Goal: Task Accomplishment & Management: Manage account settings

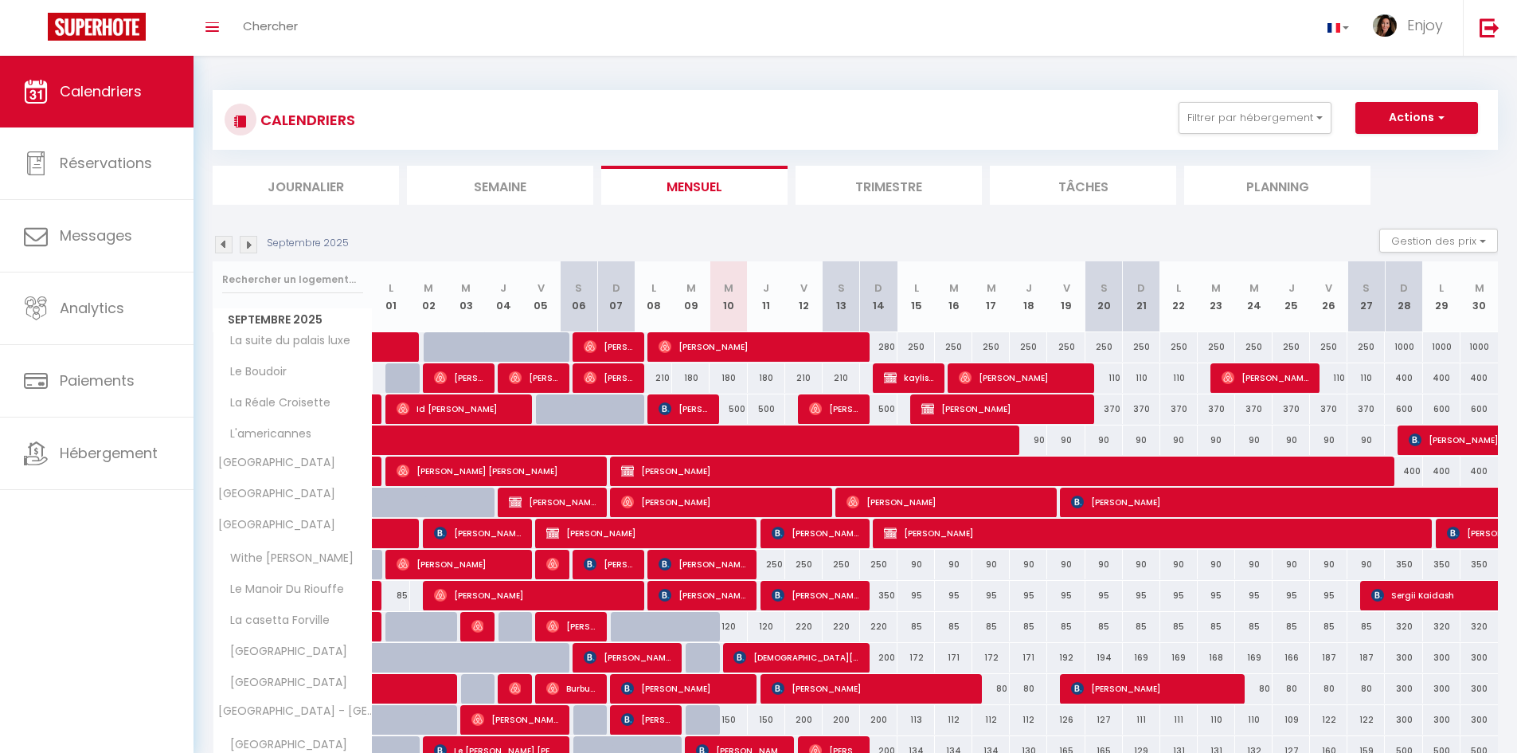
click at [509, 166] on li "Semaine" at bounding box center [500, 185] width 186 height 39
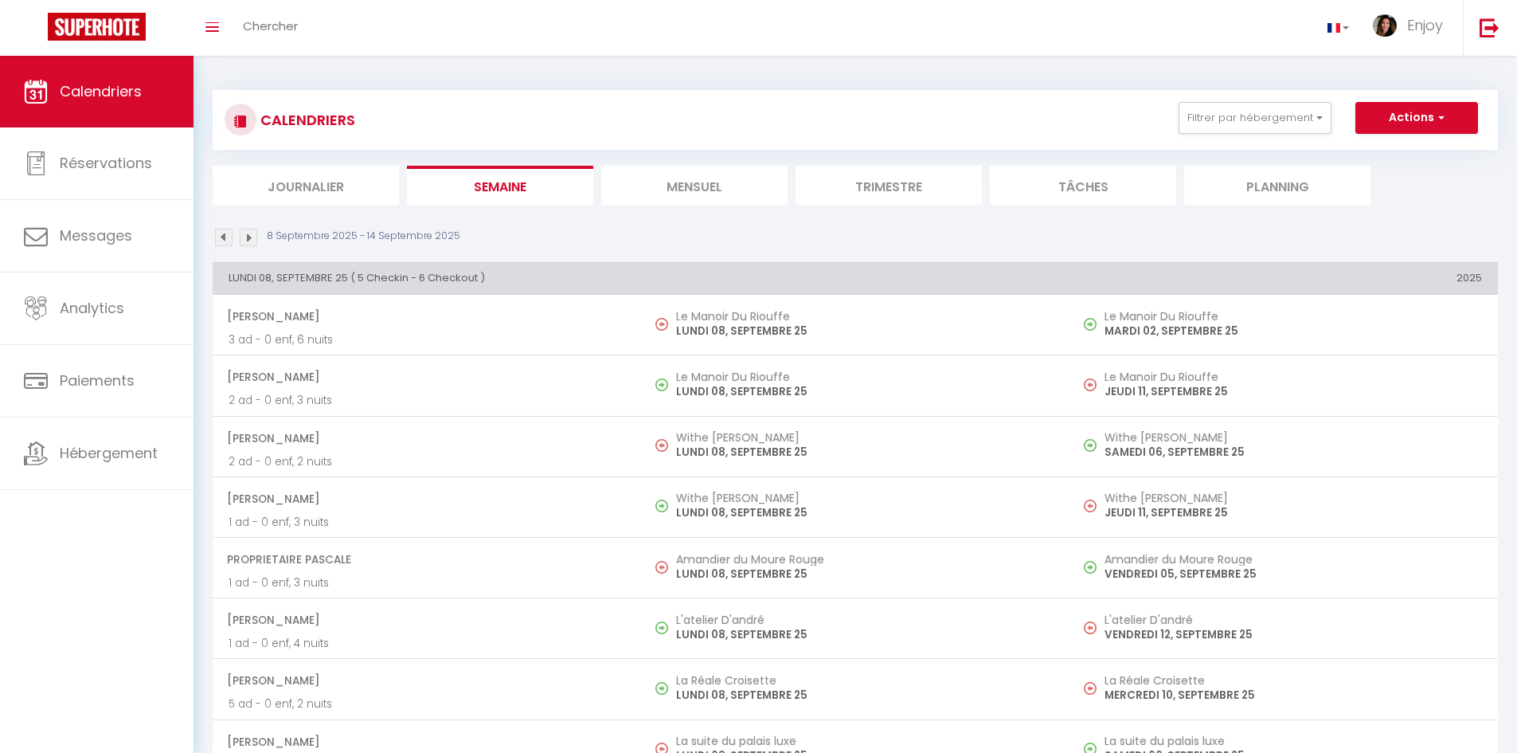
click at [706, 193] on li "Mensuel" at bounding box center [694, 185] width 186 height 39
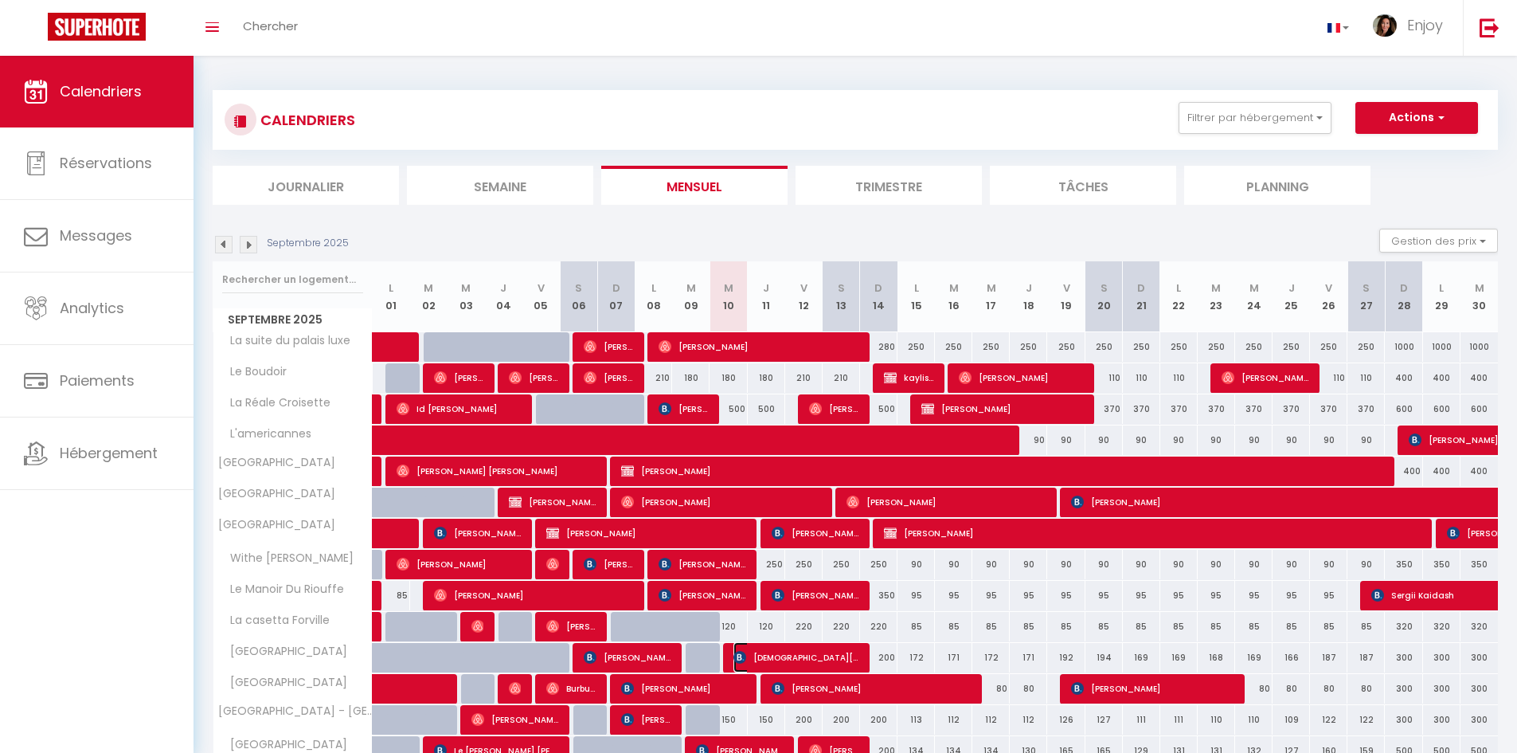
click at [796, 656] on span "[DEMOGRAPHIC_DATA][PERSON_NAME]" at bounding box center [796, 657] width 125 height 30
select select "OK"
select select "KO"
select select "0"
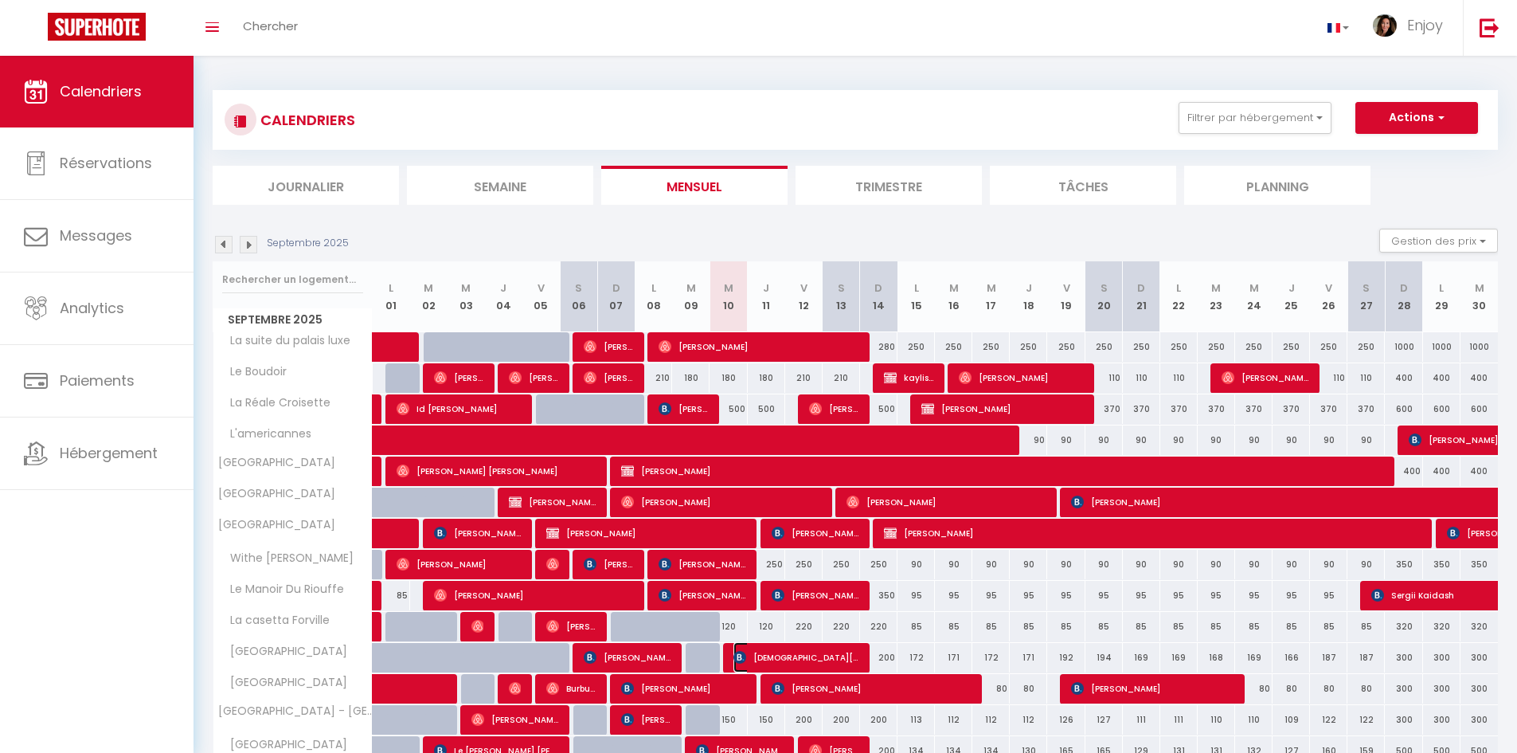
select select "1"
select select
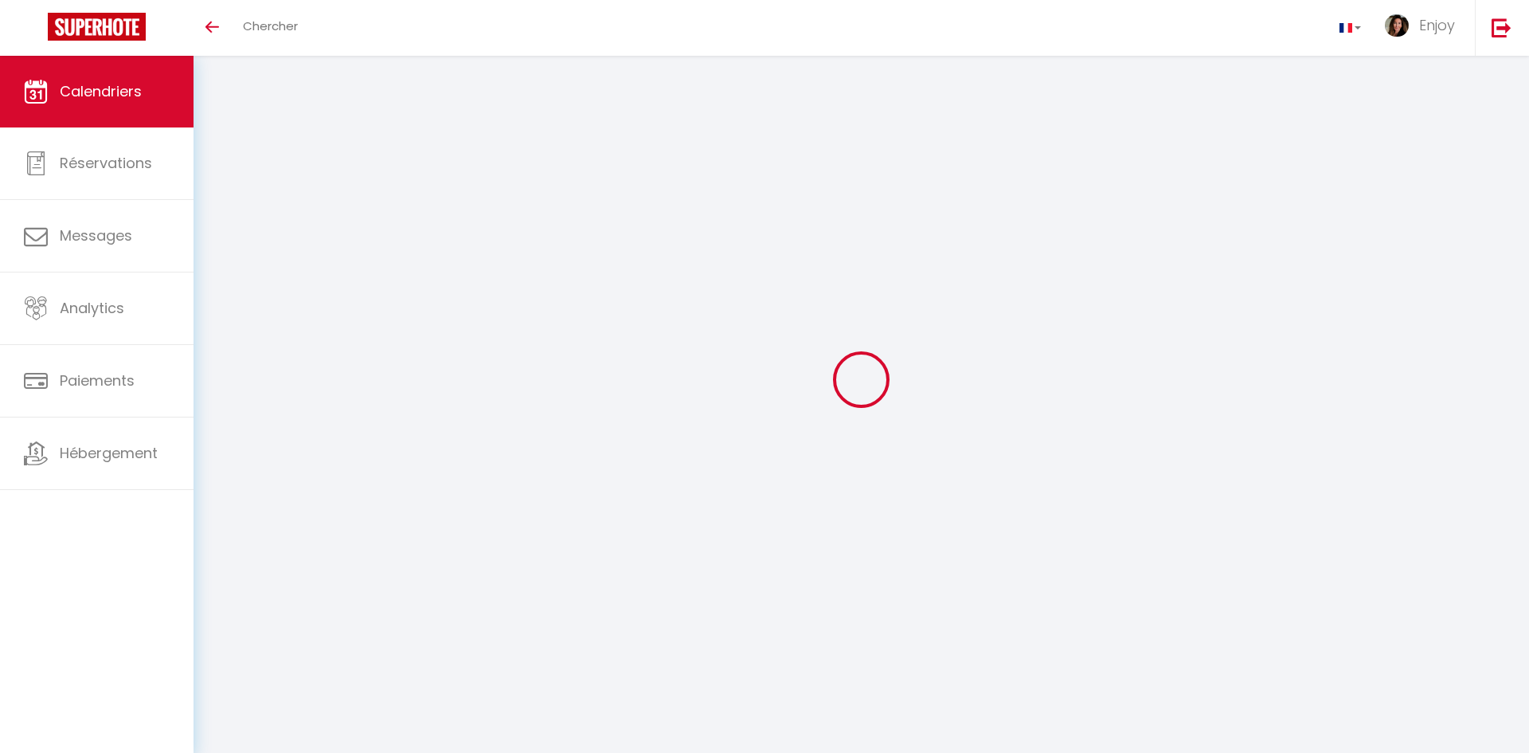
select select
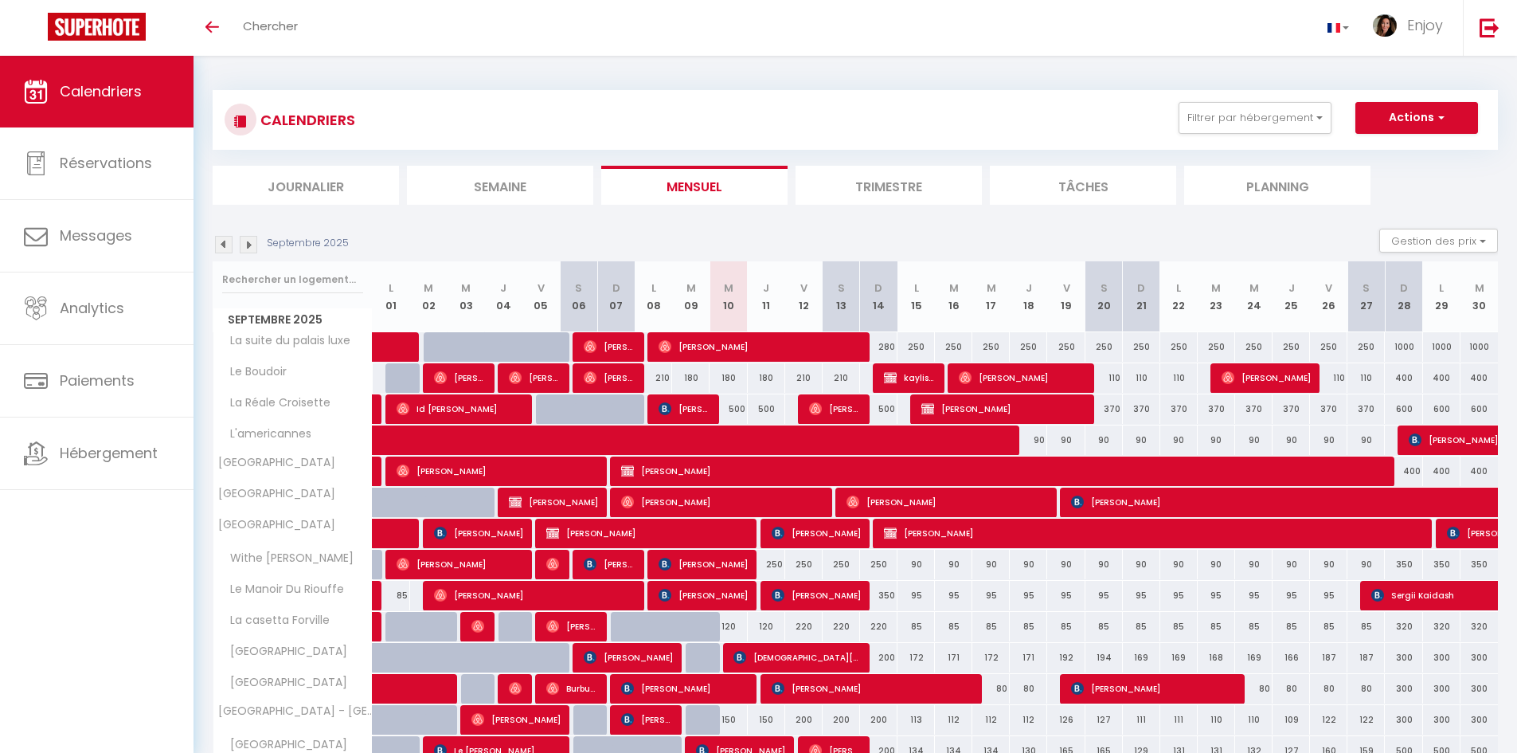
select select
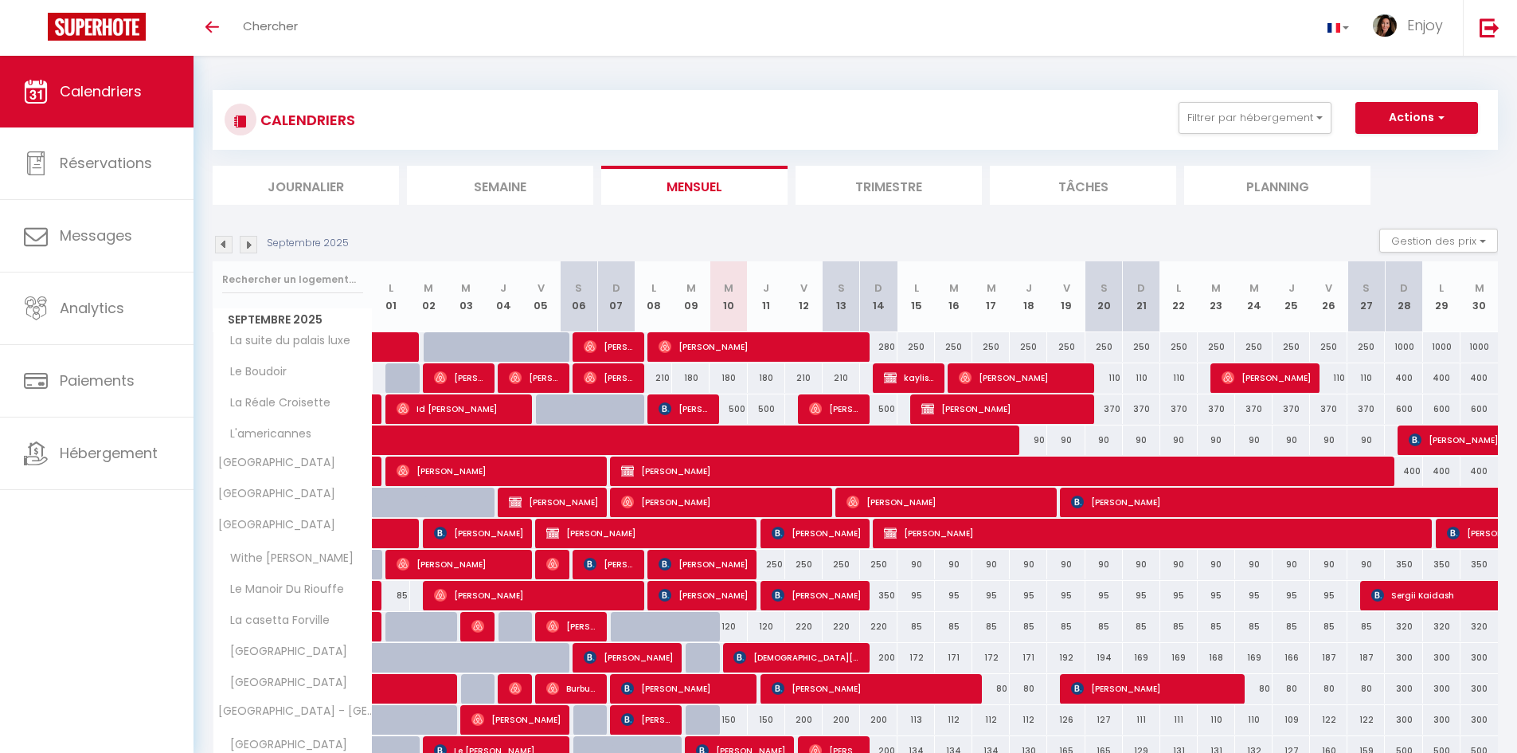
select select
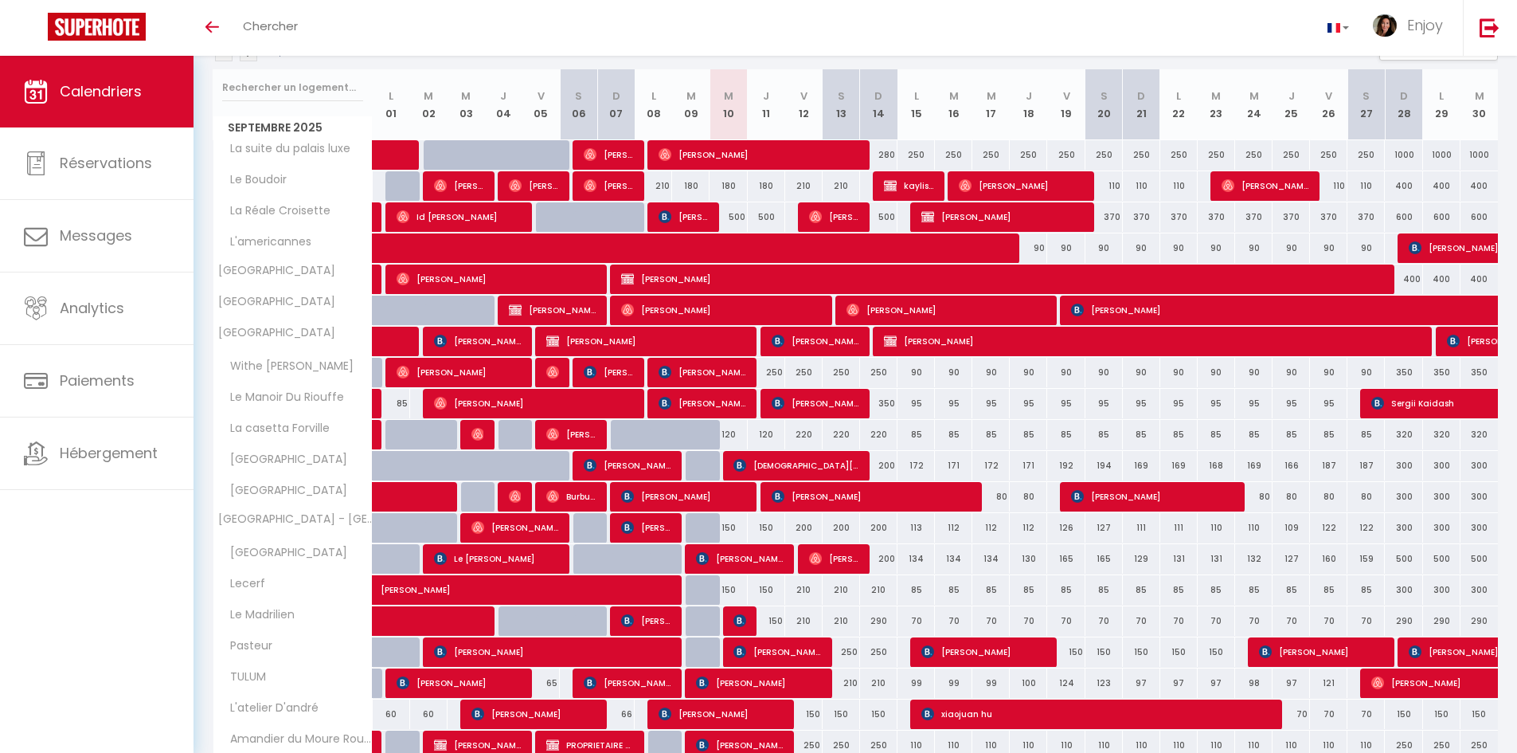
scroll to position [239, 0]
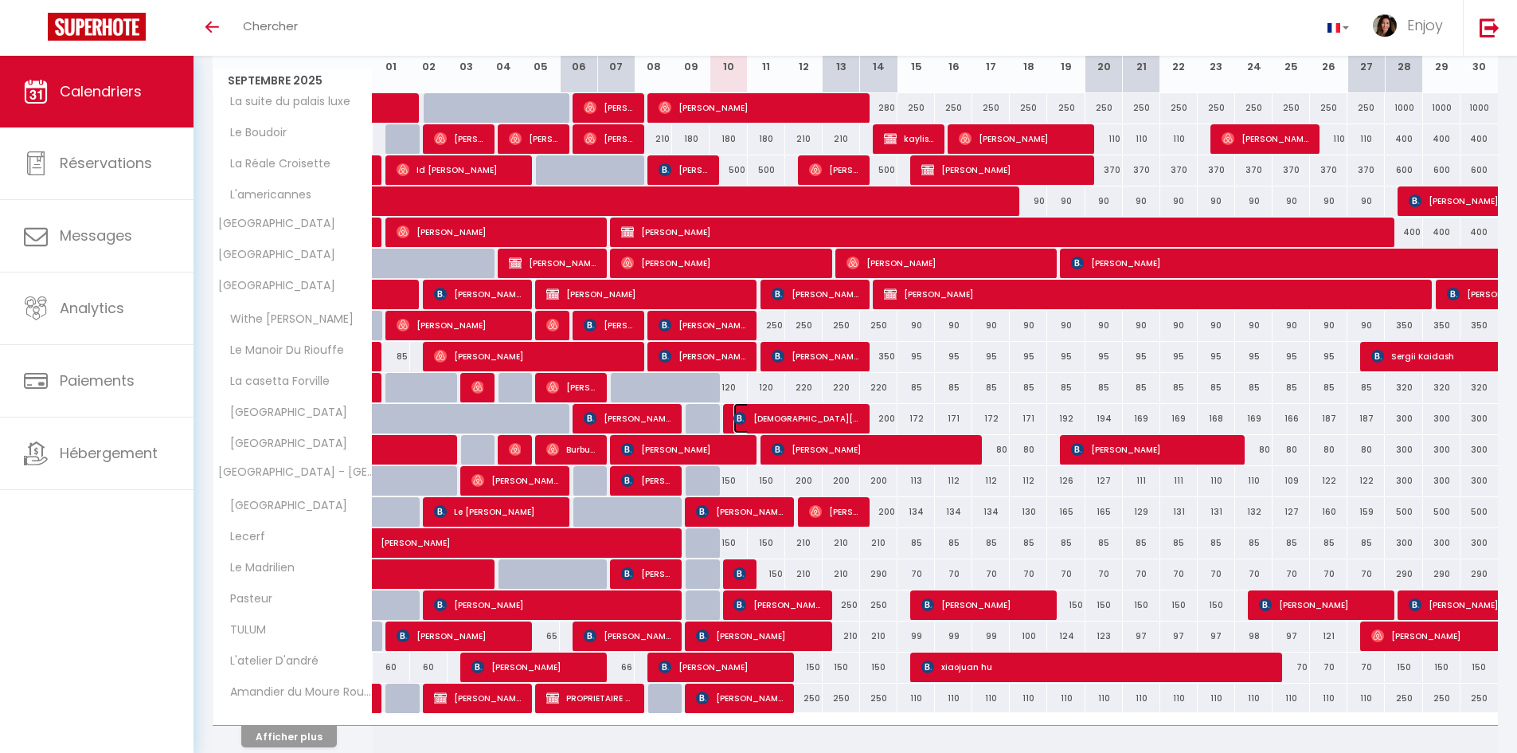
click at [803, 418] on span "[DEMOGRAPHIC_DATA][PERSON_NAME]" at bounding box center [796, 418] width 125 height 30
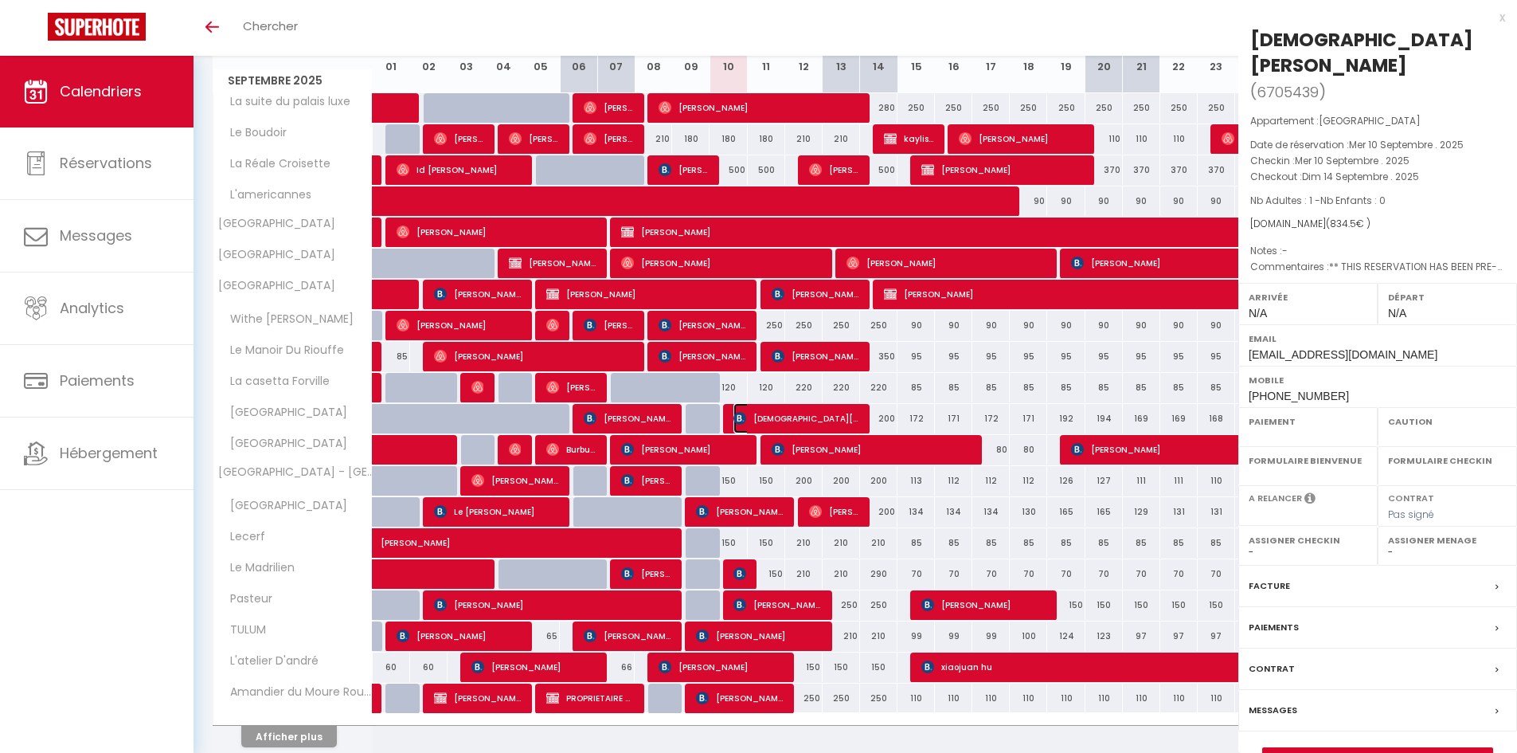
select select "OK"
select select "KO"
select select "0"
select select "1"
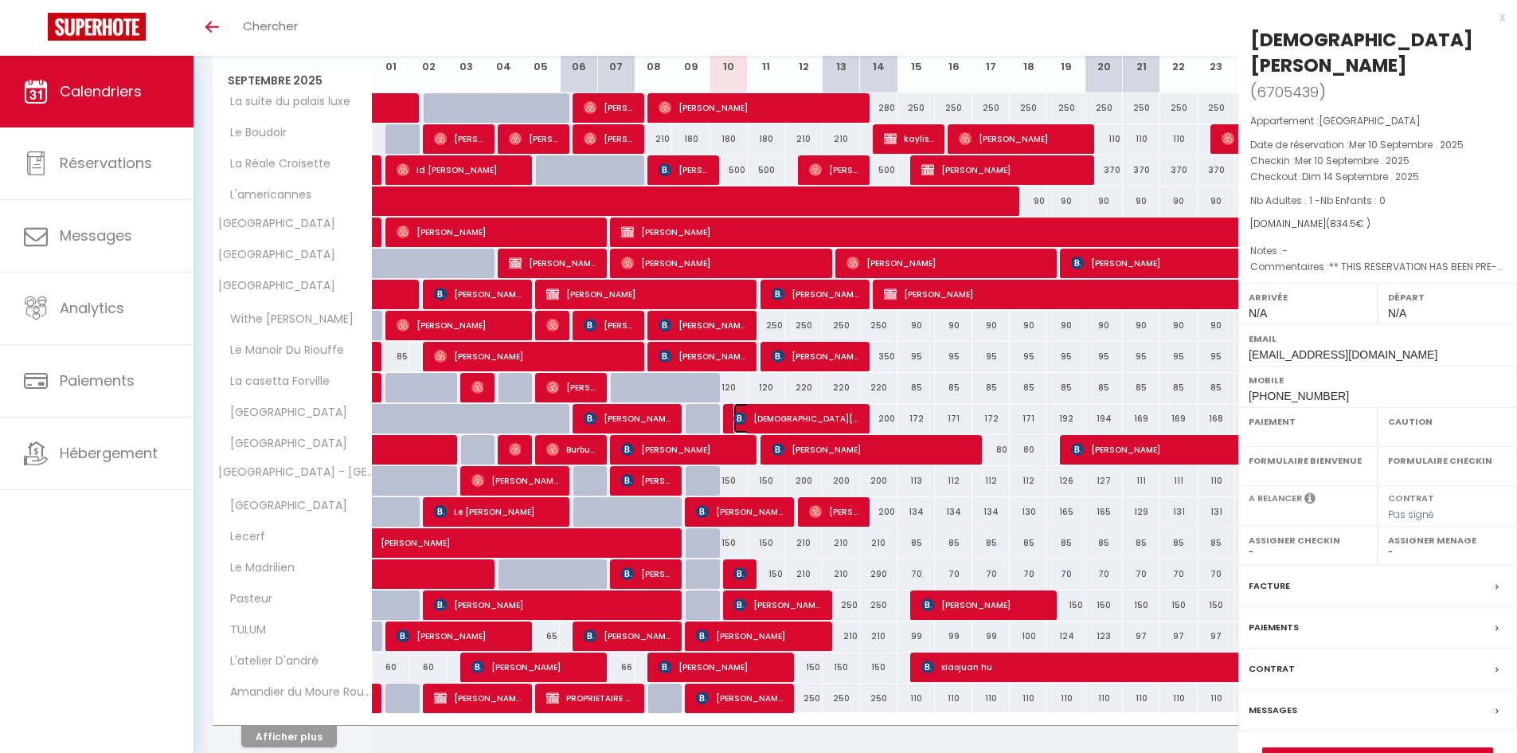
select select
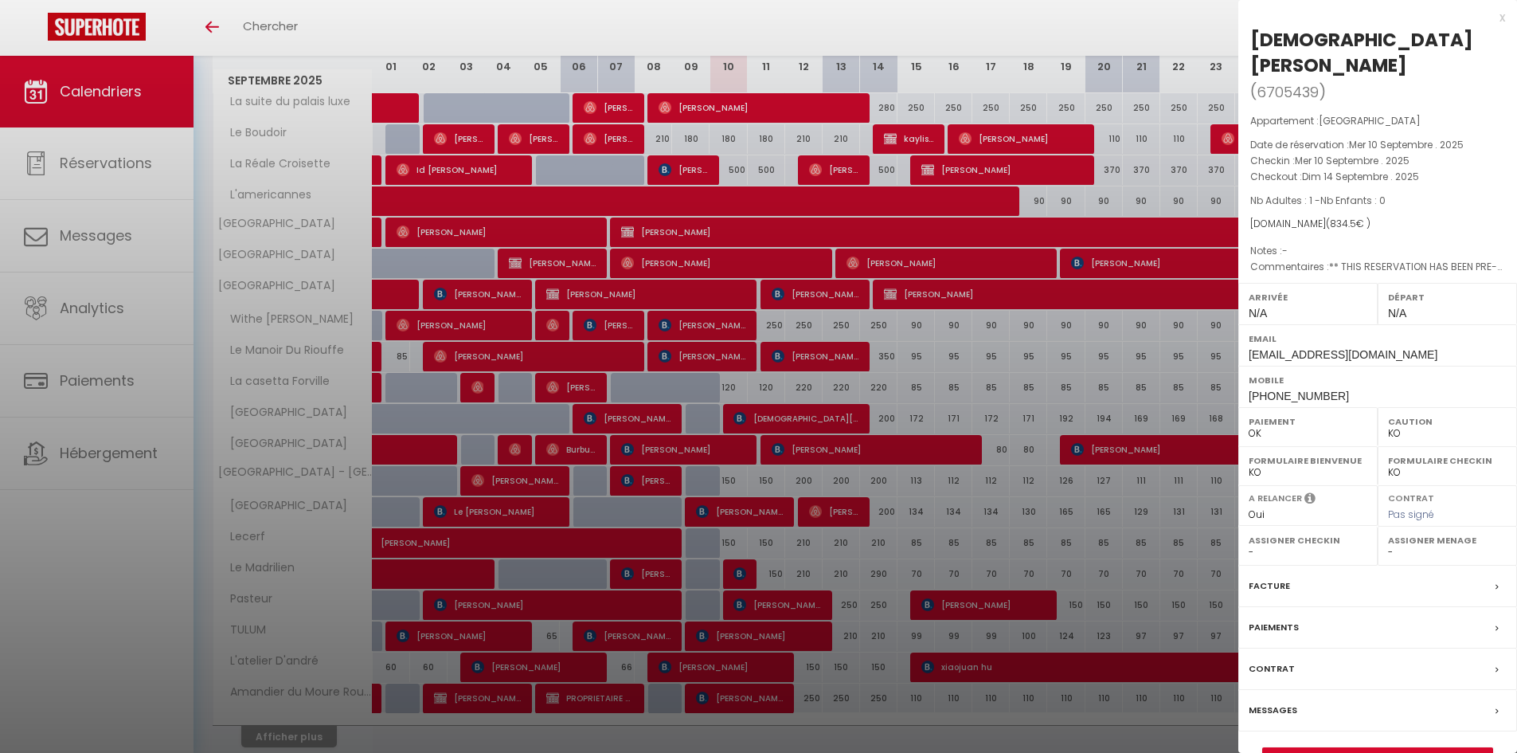
click at [1505, 18] on div "x" at bounding box center [1372, 17] width 267 height 19
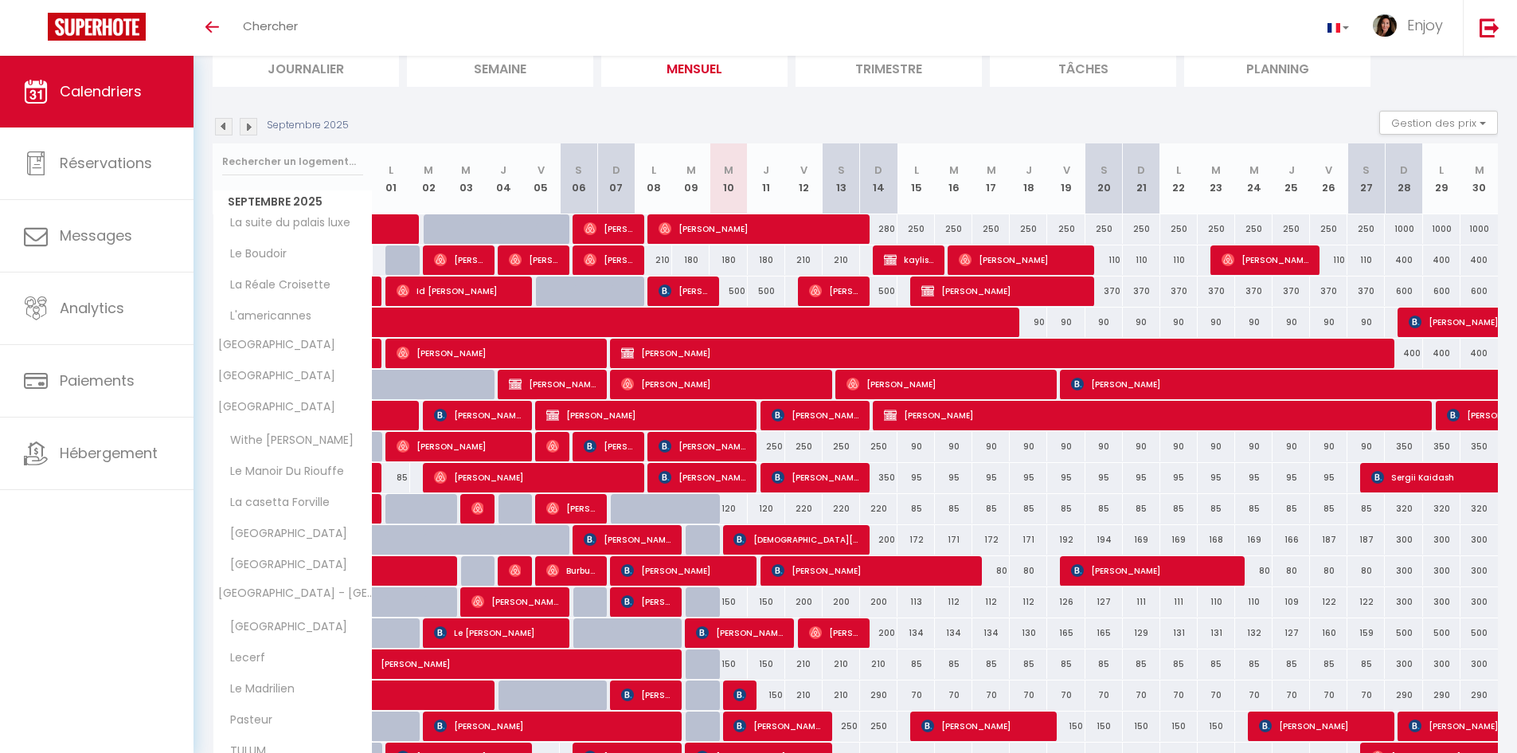
scroll to position [0, 0]
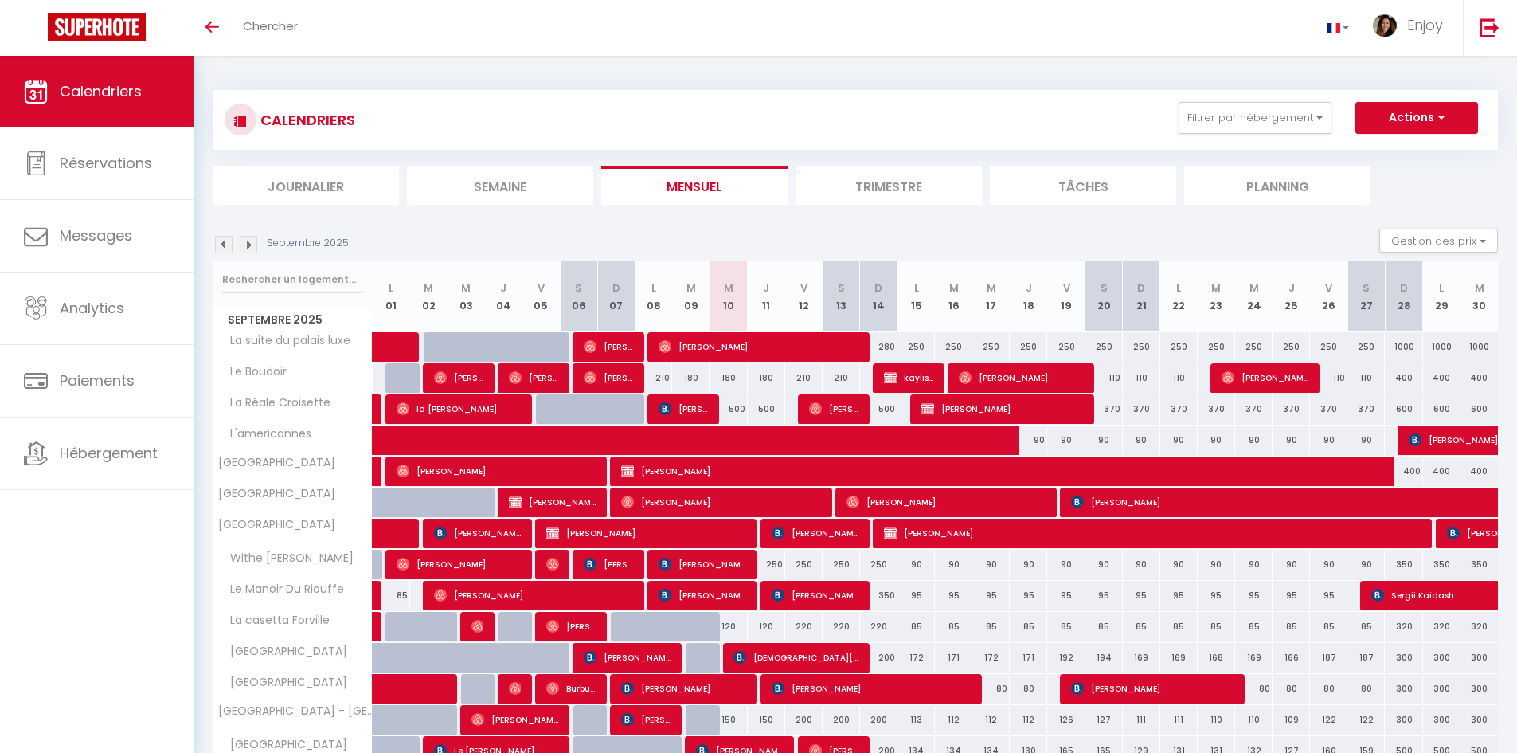
click at [501, 183] on li "Semaine" at bounding box center [500, 185] width 186 height 39
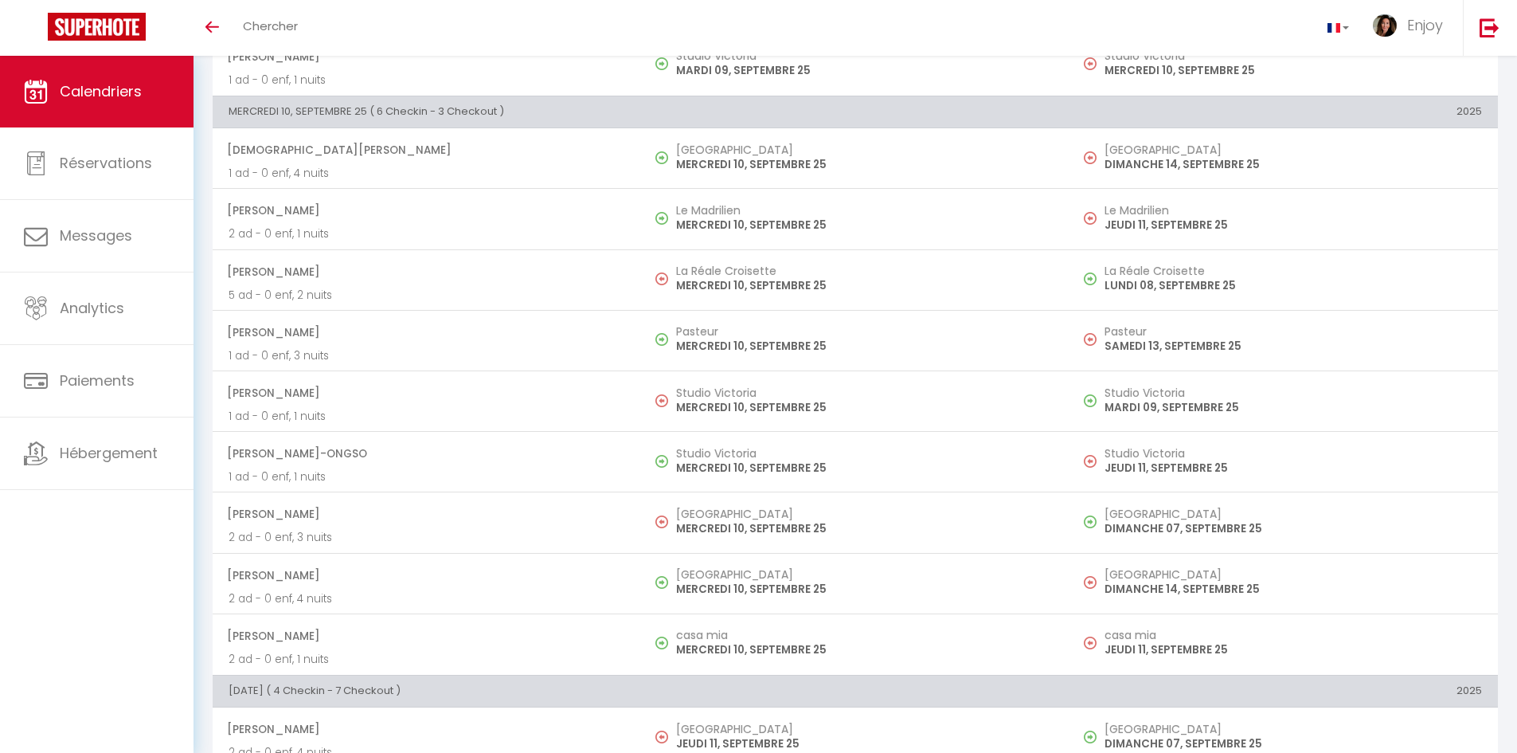
scroll to position [1513, 0]
